Goal: Obtain resource: Obtain resource

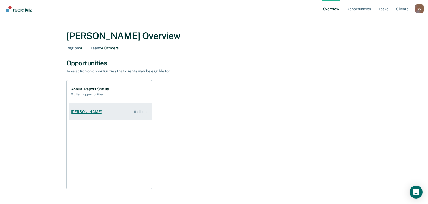
click at [81, 114] on div "[PERSON_NAME]" at bounding box center [87, 112] width 33 height 5
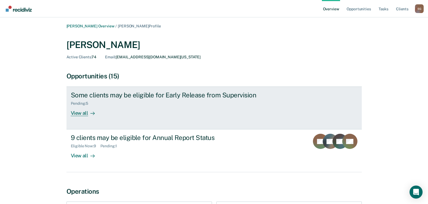
click at [83, 113] on div "View all" at bounding box center [86, 111] width 30 height 11
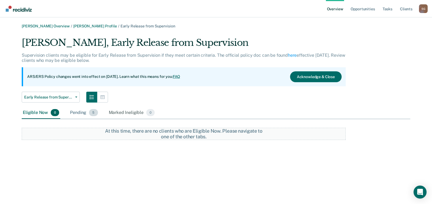
click at [84, 113] on div "Pending 5" at bounding box center [84, 113] width 30 height 12
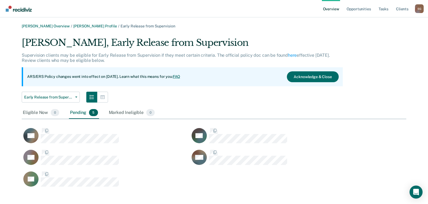
scroll to position [152, 381]
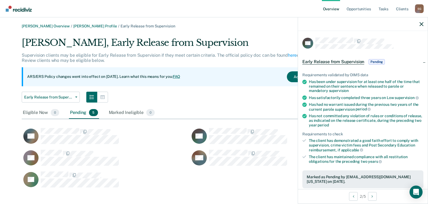
click at [342, 59] on span "Early Release from Supervision" at bounding box center [333, 61] width 62 height 5
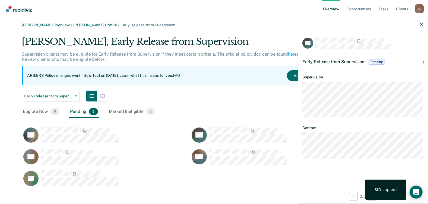
scroll to position [0, 0]
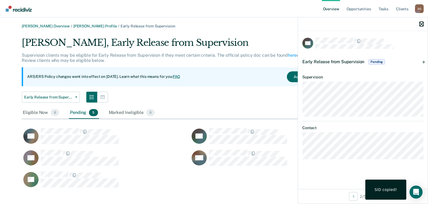
click at [422, 26] on icon "button" at bounding box center [422, 24] width 4 height 4
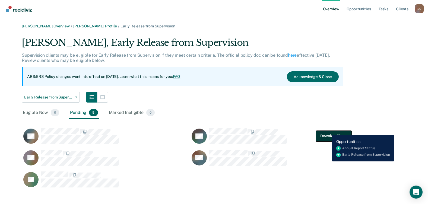
click at [328, 131] on button "Download Form" at bounding box center [334, 136] width 36 height 11
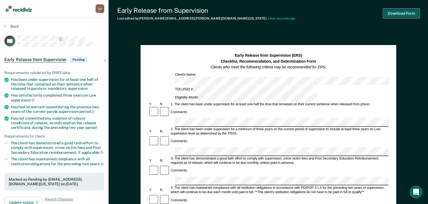
click at [403, 11] on button "Download Form" at bounding box center [402, 13] width 36 height 9
